Goal: Task Accomplishment & Management: Use online tool/utility

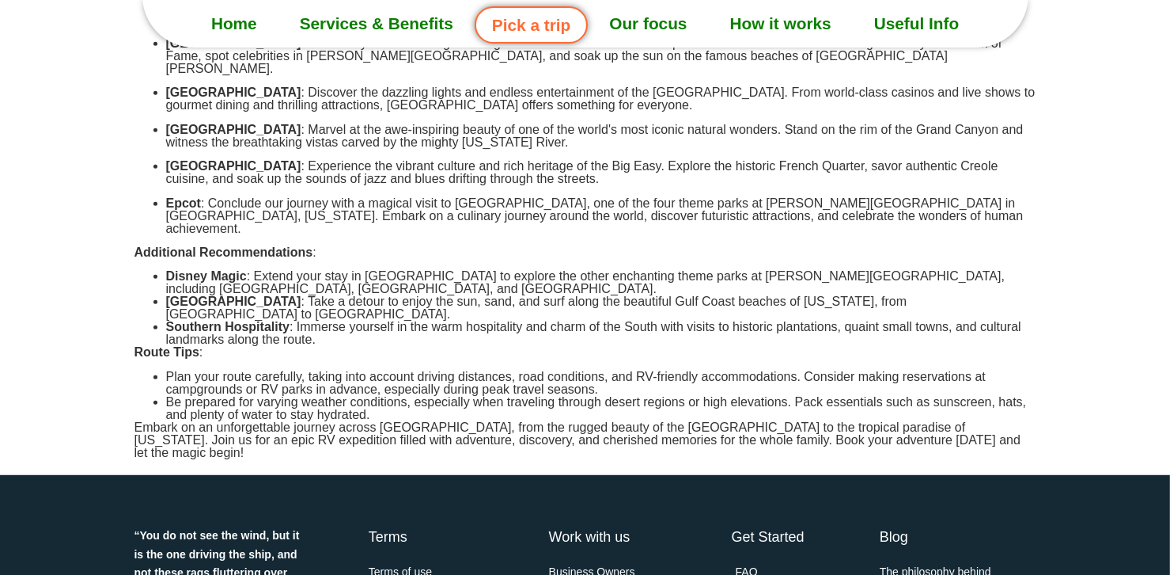
scroll to position [712, 0]
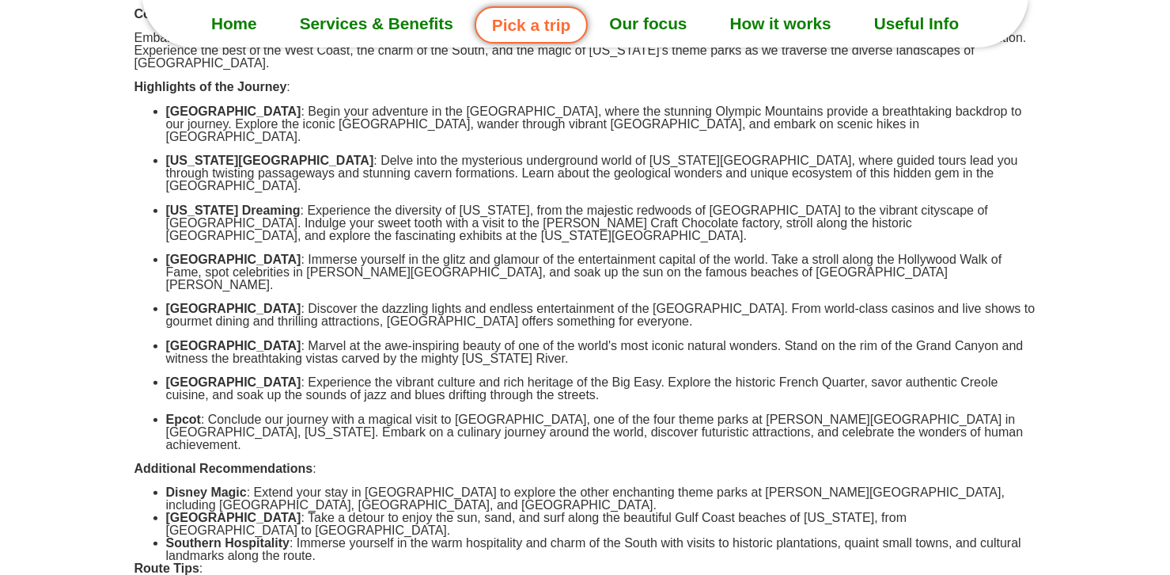
click at [539, 26] on link "Pick a trip" at bounding box center [531, 24] width 113 height 37
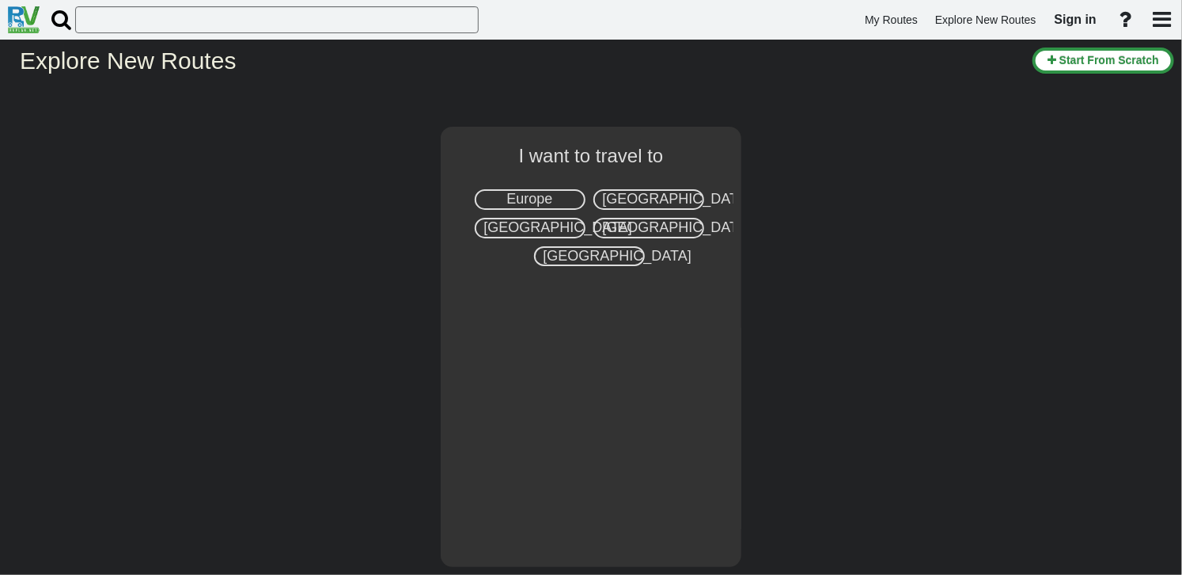
click at [649, 198] on span "[GEOGRAPHIC_DATA]" at bounding box center [677, 199] width 148 height 16
select select "number:2"
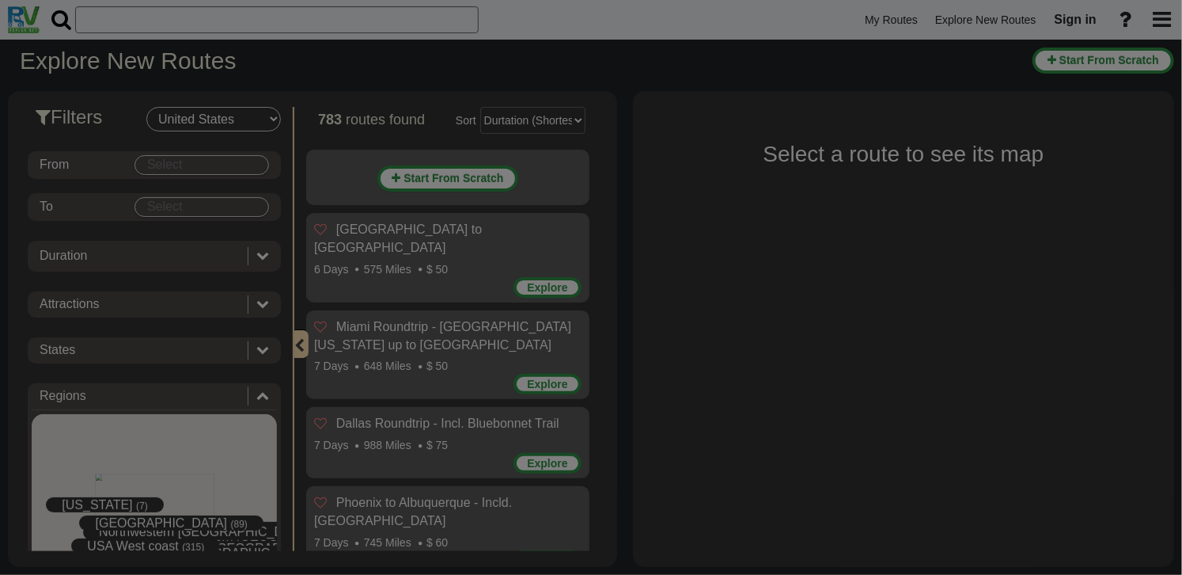
click at [255, 164] on body "My Routes Explore New Routes Sign in ×" at bounding box center [591, 287] width 1182 height 575
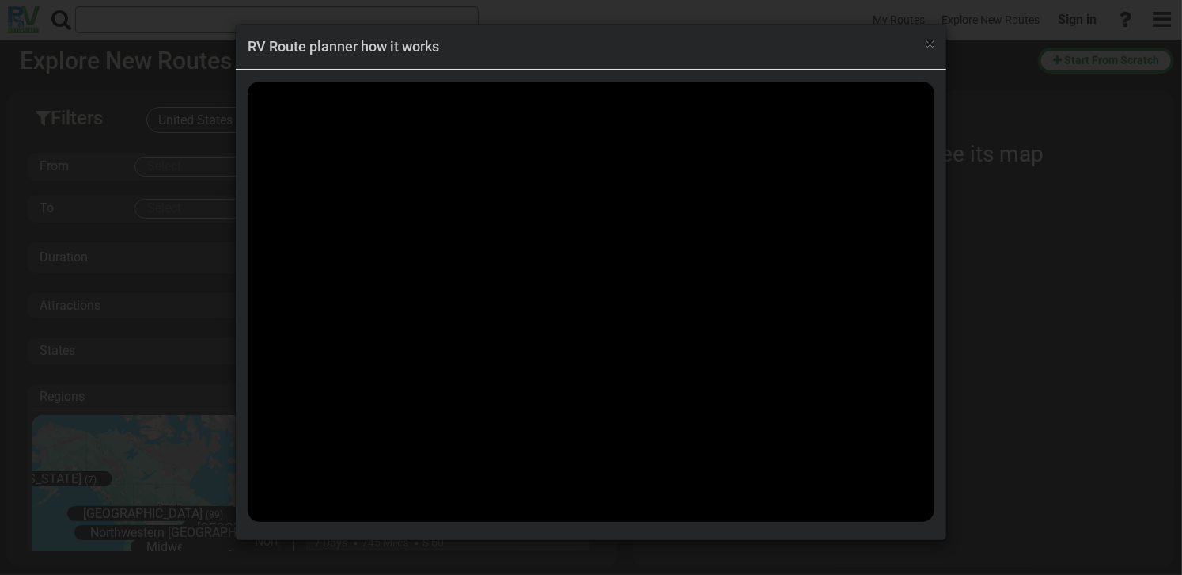
click at [929, 45] on span "×" at bounding box center [930, 42] width 9 height 19
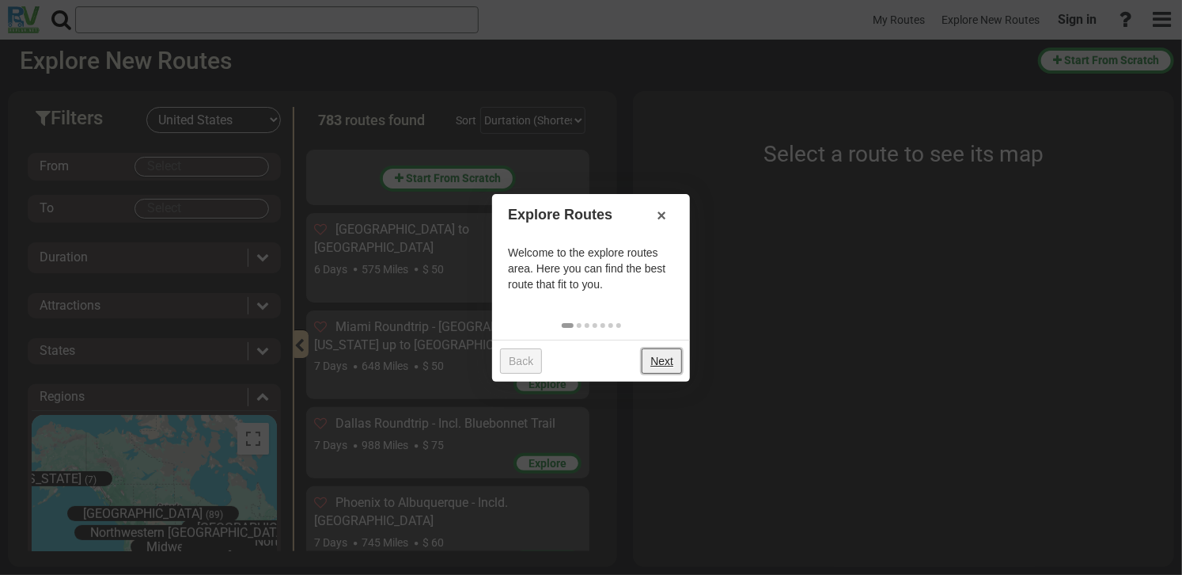
click at [648, 362] on link "Next" at bounding box center [662, 360] width 40 height 25
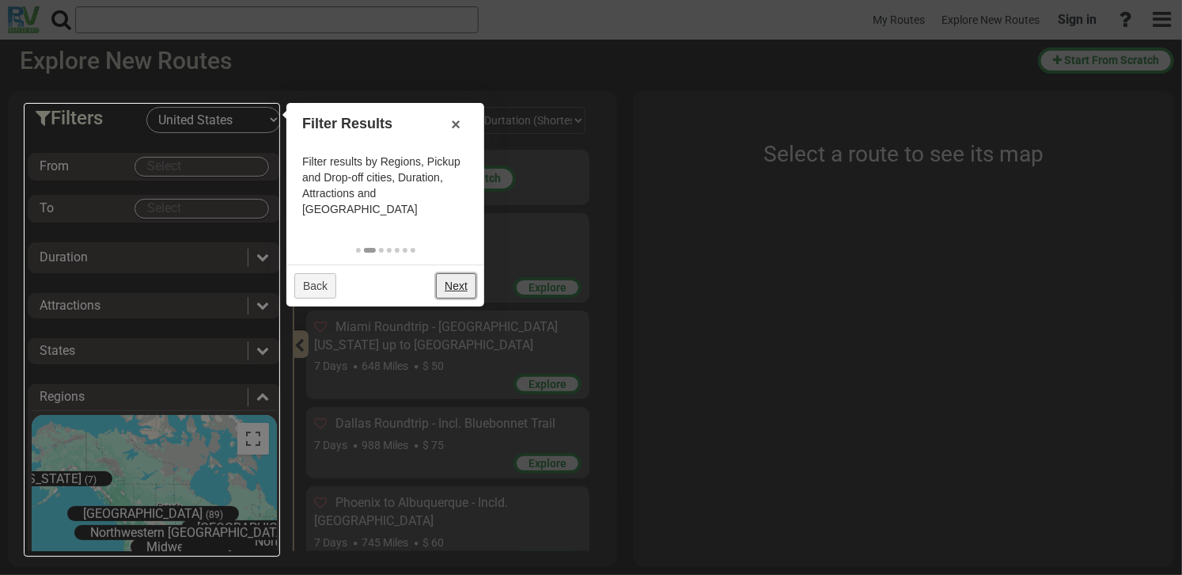
click at [459, 273] on link "Next" at bounding box center [456, 285] width 40 height 25
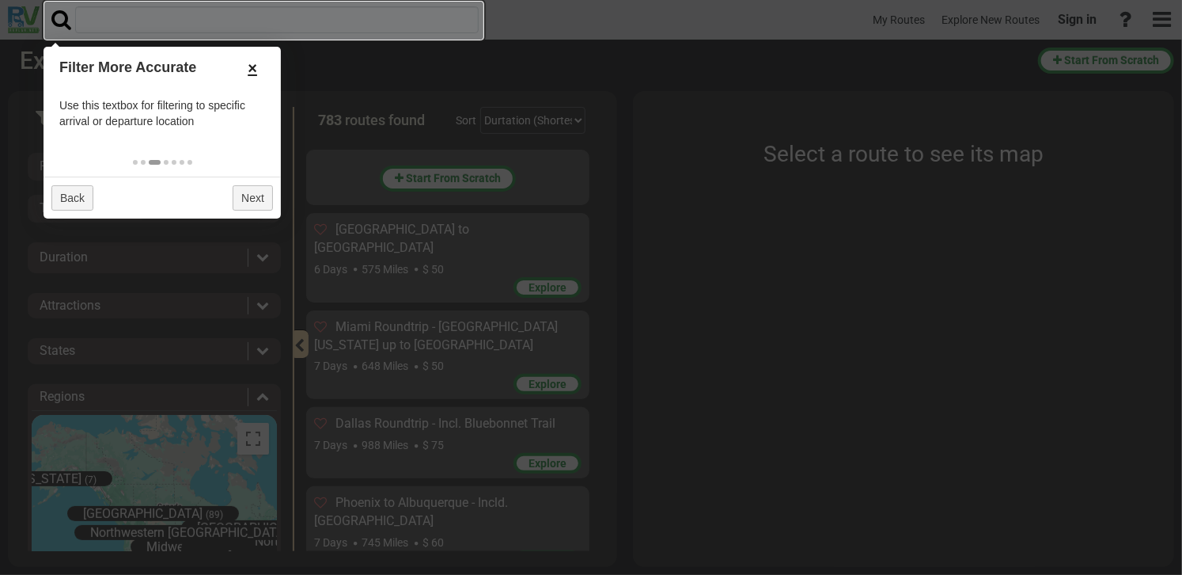
click at [253, 64] on link "×" at bounding box center [252, 68] width 25 height 27
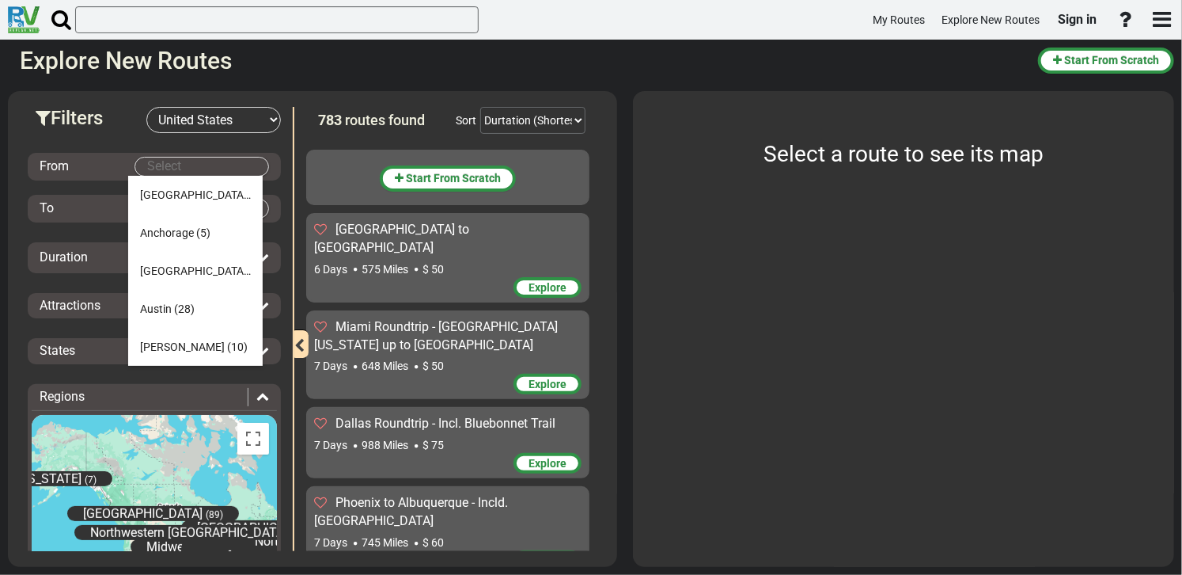
click at [237, 169] on body "My Routes Explore New Routes Sign in ×" at bounding box center [591, 287] width 1182 height 575
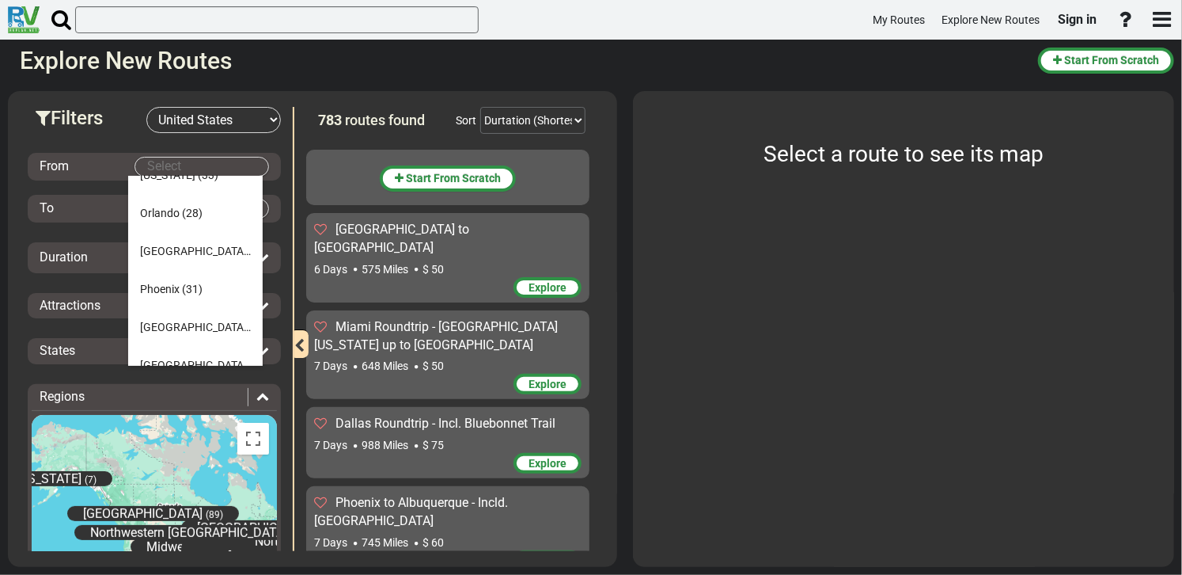
scroll to position [978, 0]
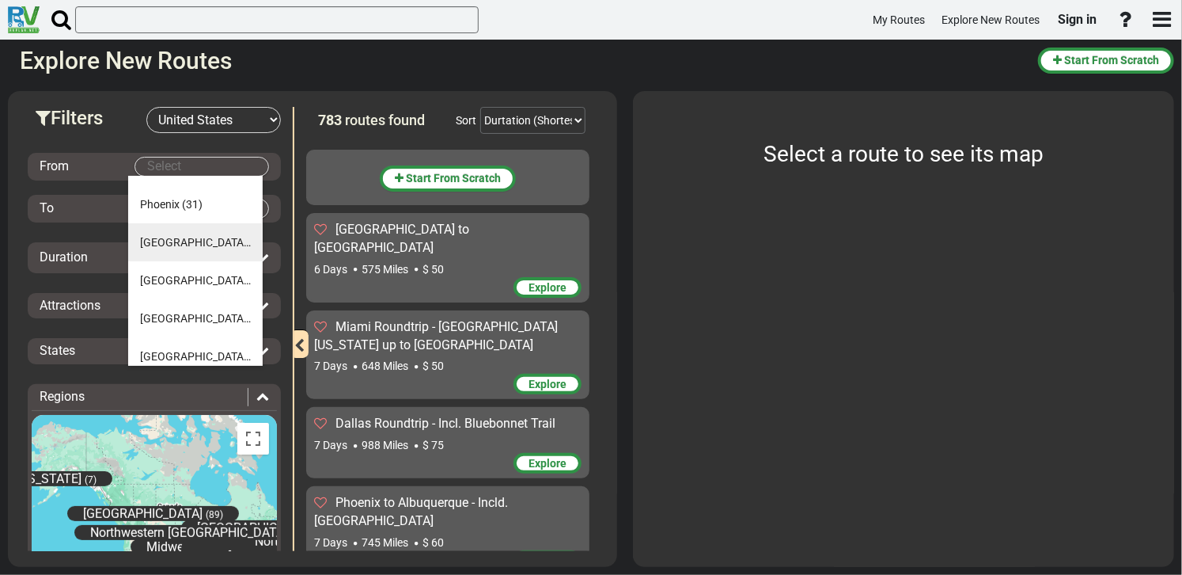
click at [161, 243] on span "[GEOGRAPHIC_DATA]" at bounding box center [195, 242] width 111 height 13
type input "[GEOGRAPHIC_DATA]"
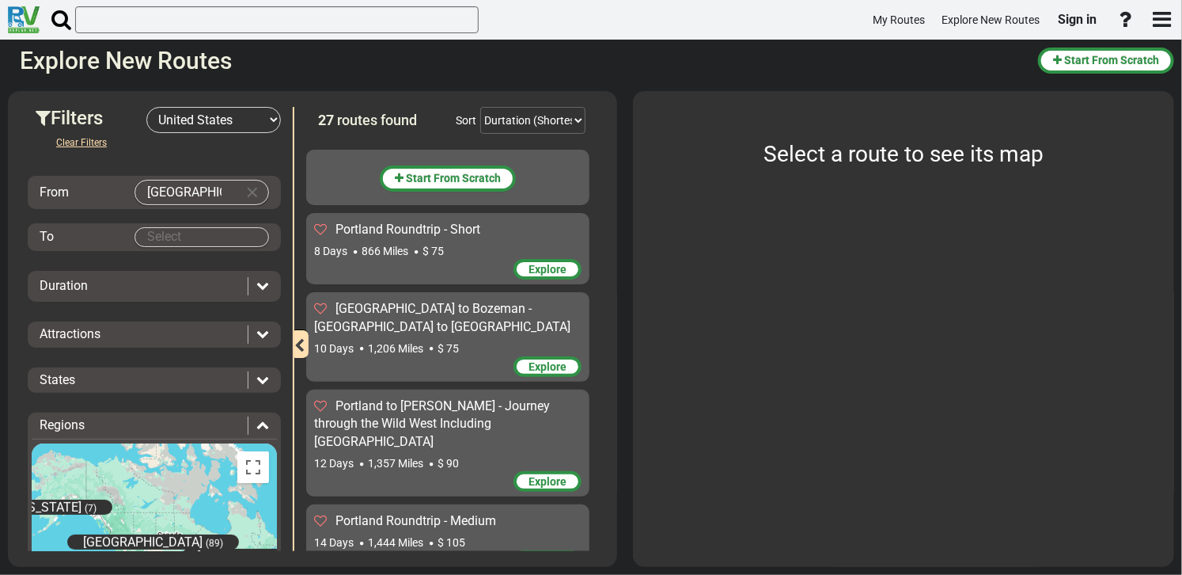
click at [161, 243] on body "My Routes Explore New Routes Sign in ×" at bounding box center [591, 287] width 1182 height 575
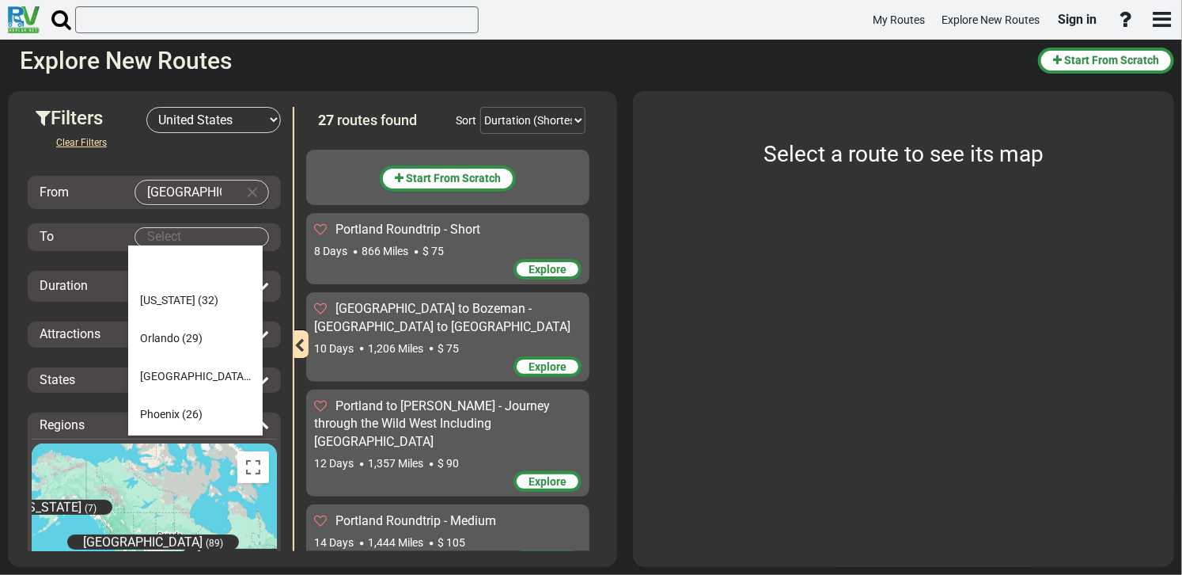
scroll to position [760, 0]
click at [161, 376] on span "[GEOGRAPHIC_DATA]" at bounding box center [195, 378] width 111 height 13
type input "[GEOGRAPHIC_DATA]"
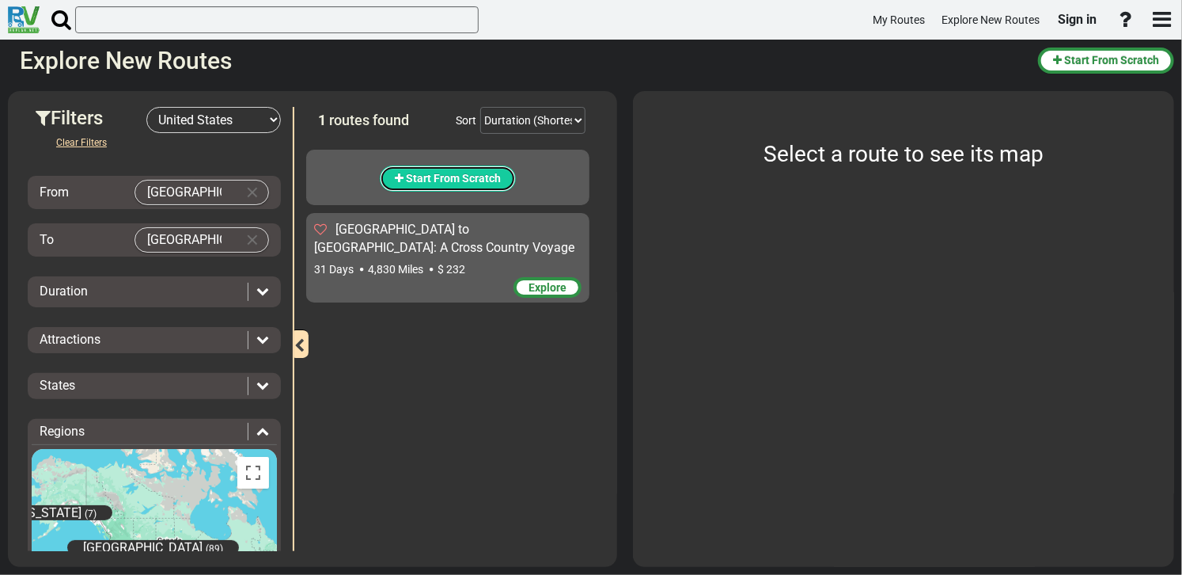
click at [487, 180] on span "Start From Scratch" at bounding box center [453, 178] width 95 height 13
